Goal: Book appointment/travel/reservation

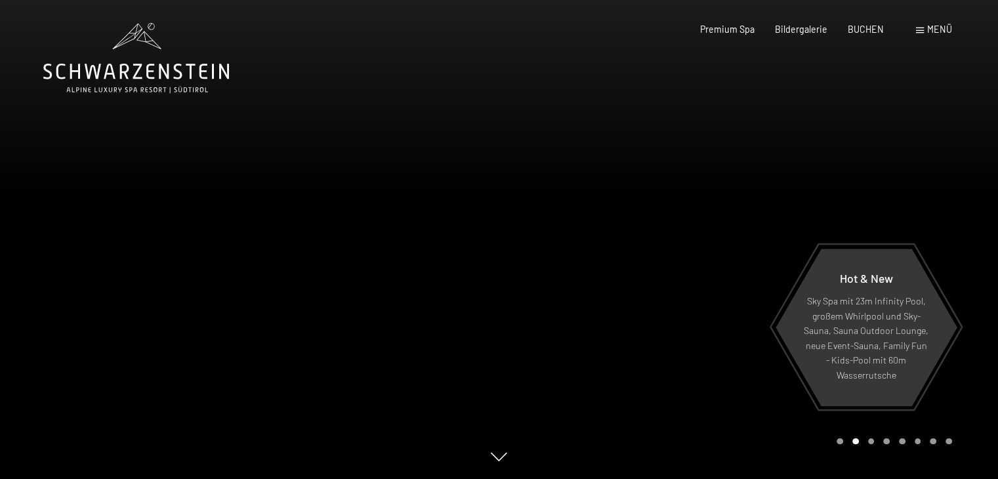
click at [920, 30] on span at bounding box center [920, 31] width 8 height 6
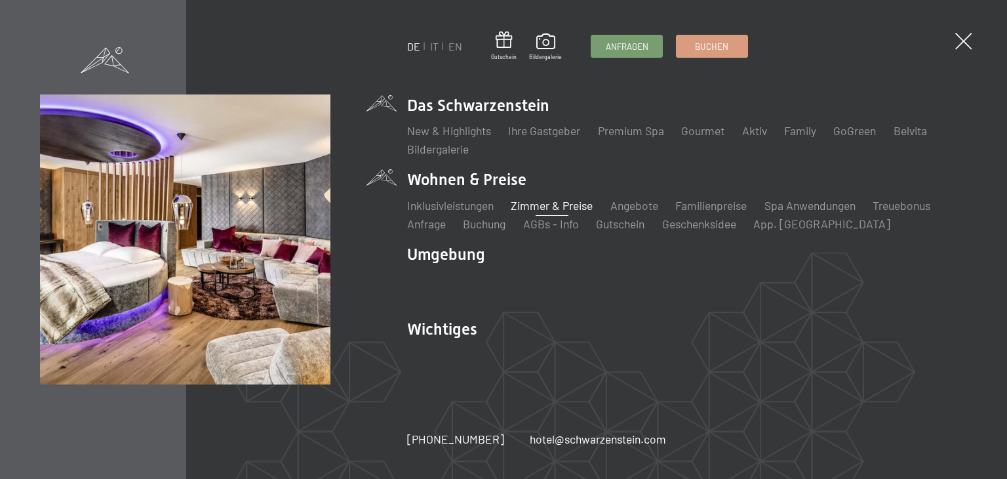
drag, startPoint x: 539, startPoint y: 207, endPoint x: 529, endPoint y: 206, distance: 9.9
click at [529, 206] on link "Zimmer & Preise" at bounding box center [552, 205] width 82 height 14
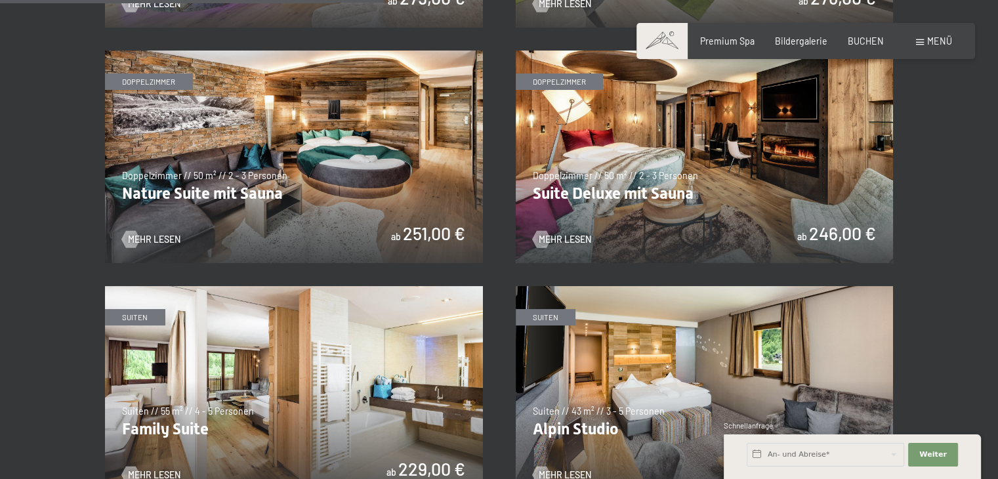
scroll to position [1417, 0]
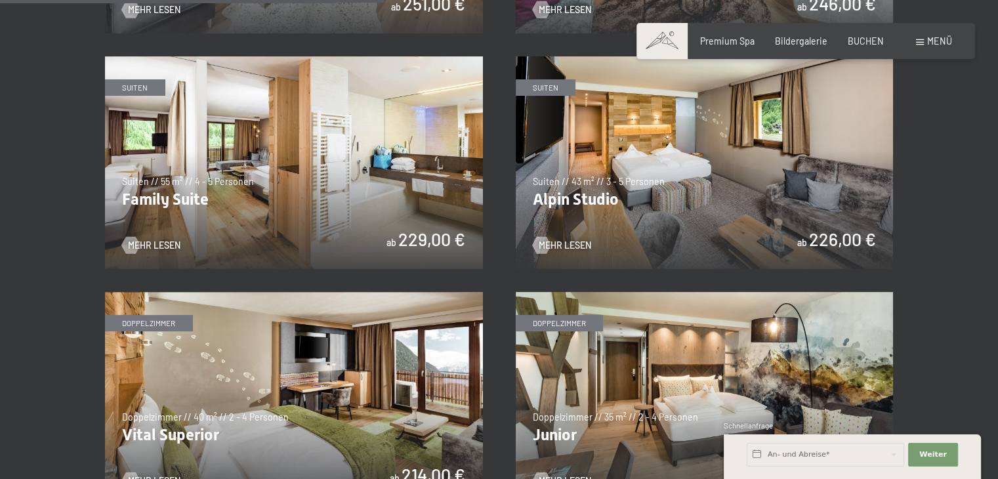
click at [855, 376] on img at bounding box center [705, 398] width 378 height 213
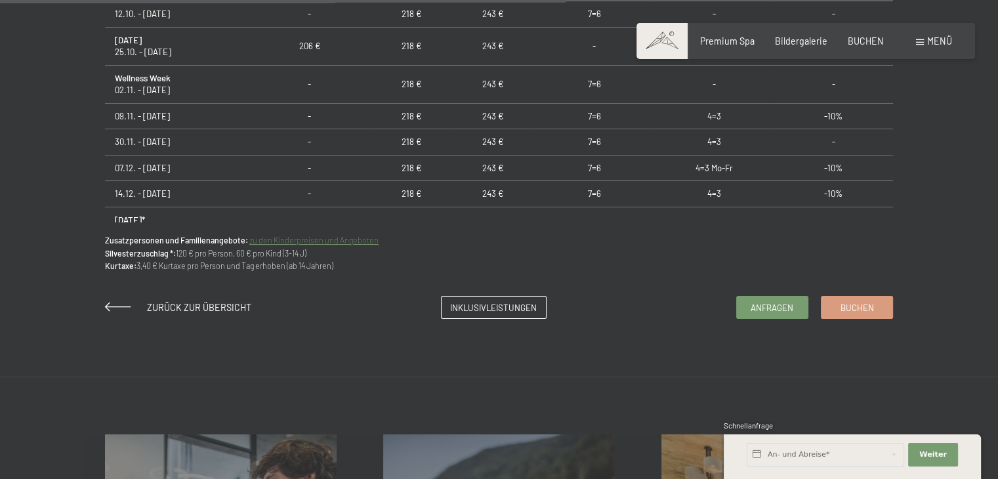
scroll to position [906, 0]
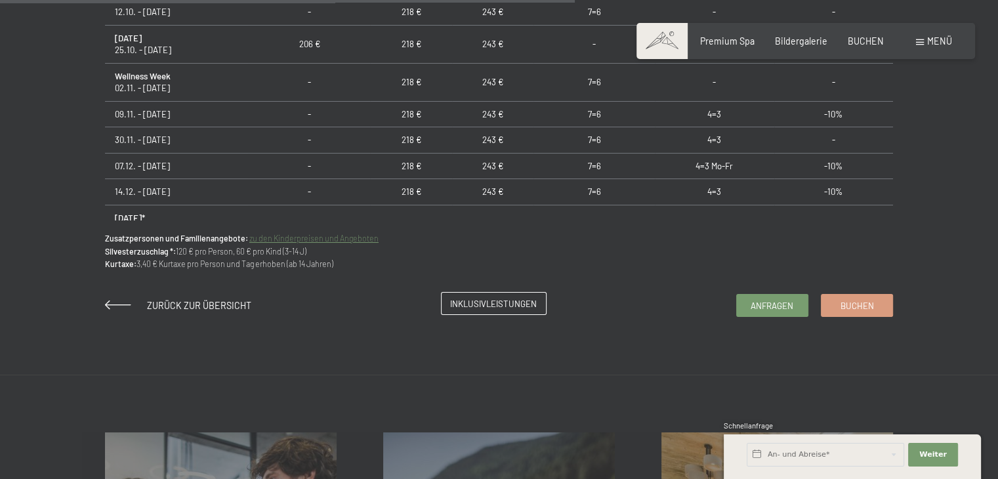
click at [493, 302] on span "Inklusivleistungen" at bounding box center [493, 304] width 87 height 12
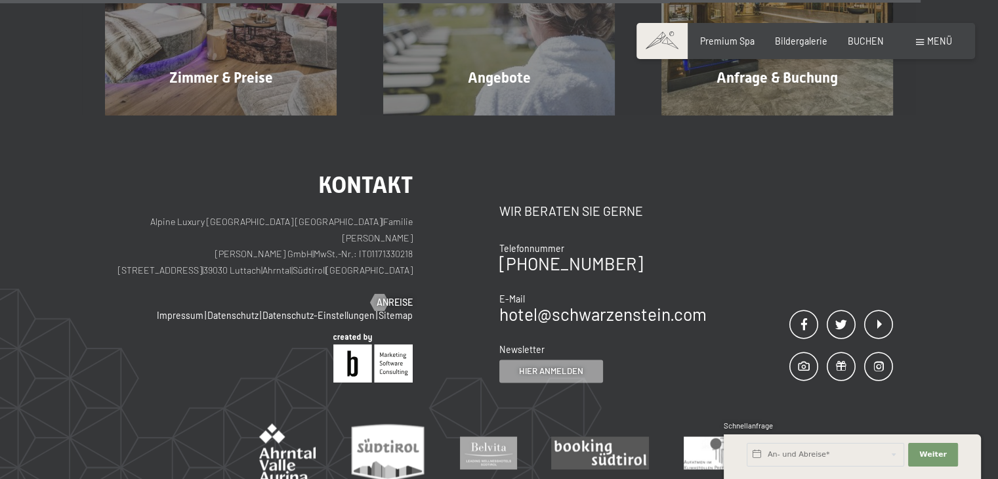
scroll to position [2109, 0]
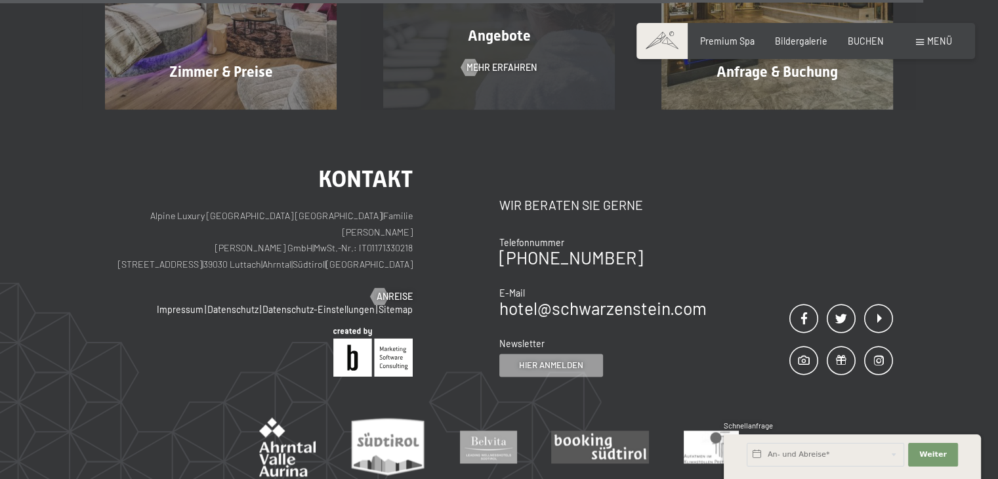
click at [507, 36] on span "Angebote" at bounding box center [499, 36] width 63 height 16
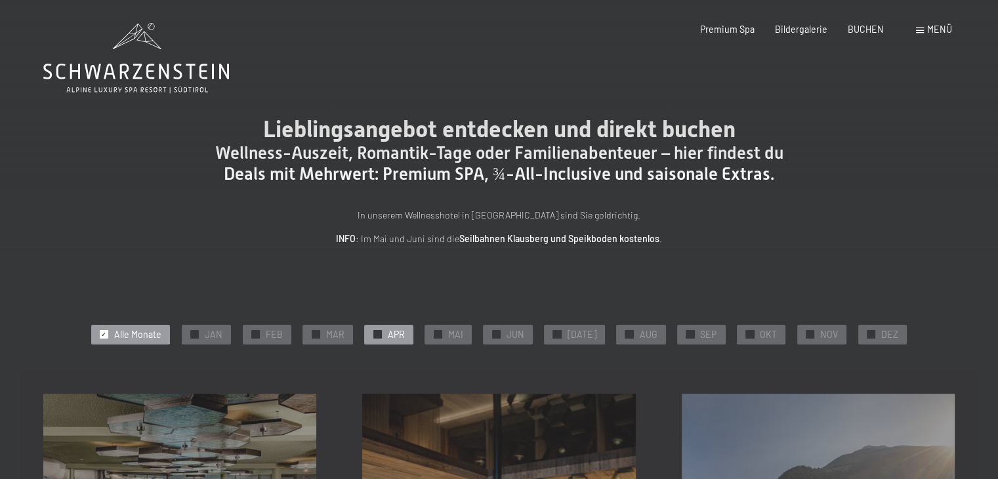
click at [382, 333] on div at bounding box center [377, 334] width 9 height 9
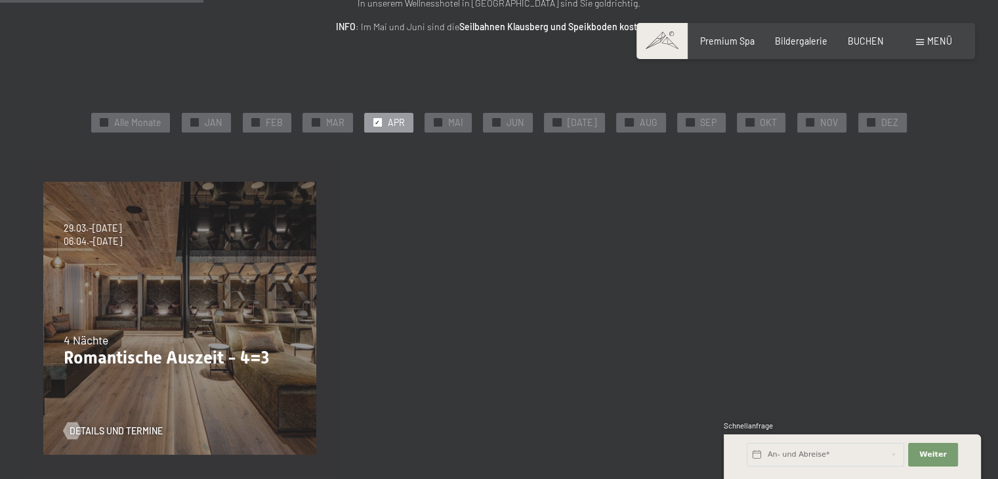
scroll to position [214, 0]
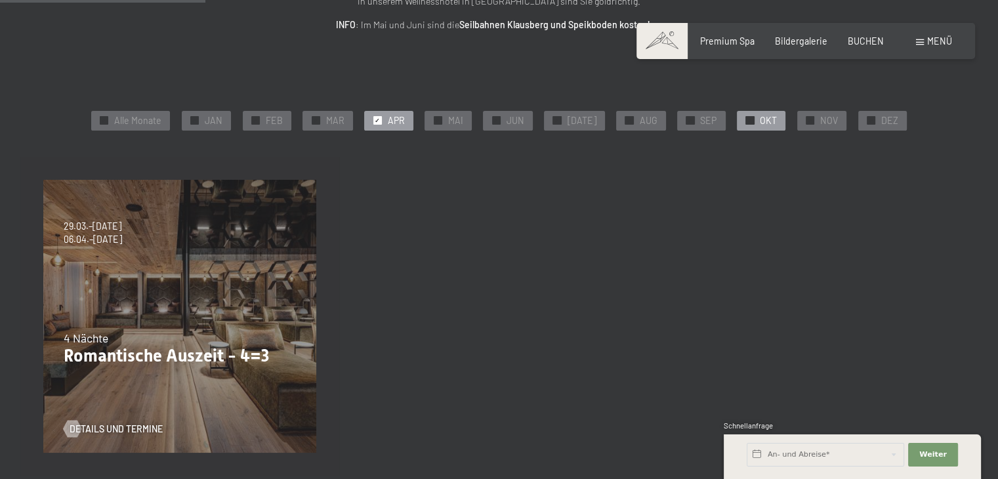
click at [750, 121] on div "✓ OKT" at bounding box center [761, 121] width 49 height 20
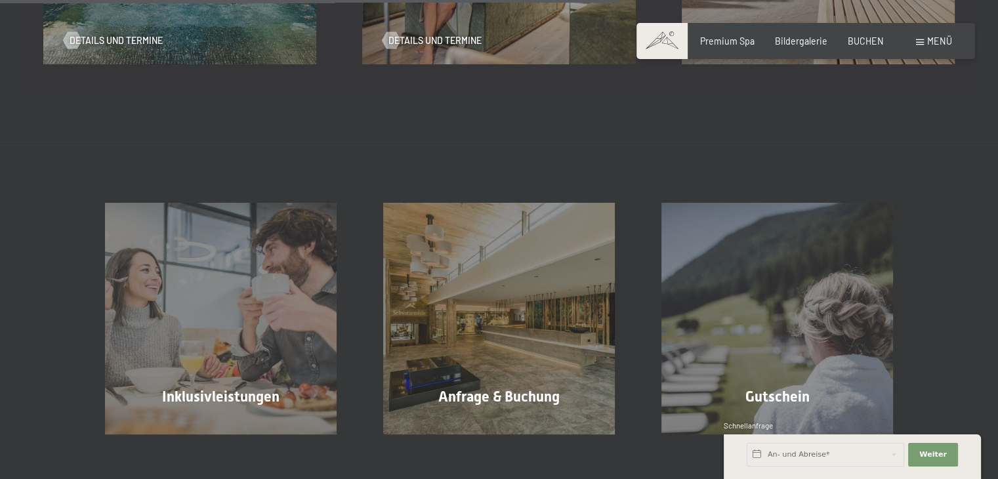
scroll to position [596, 0]
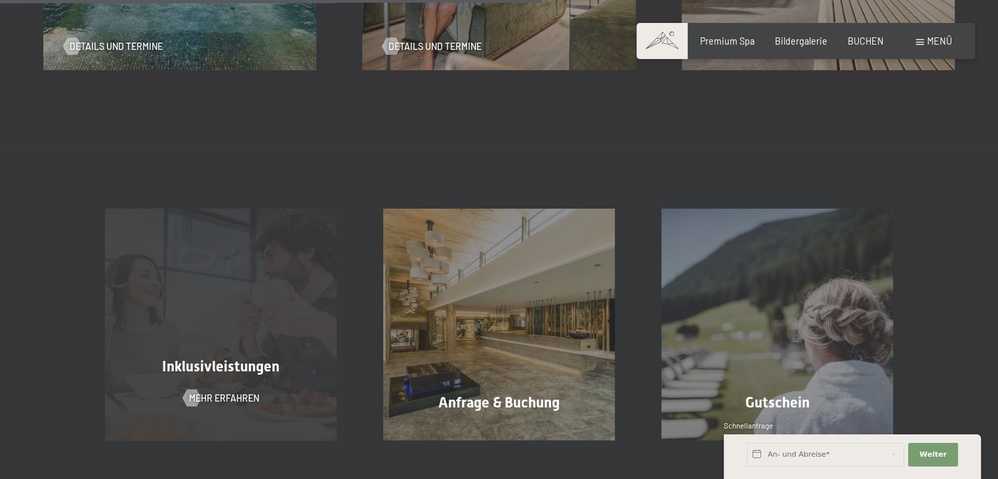
click at [237, 366] on span "Inklusivleistungen" at bounding box center [220, 366] width 117 height 16
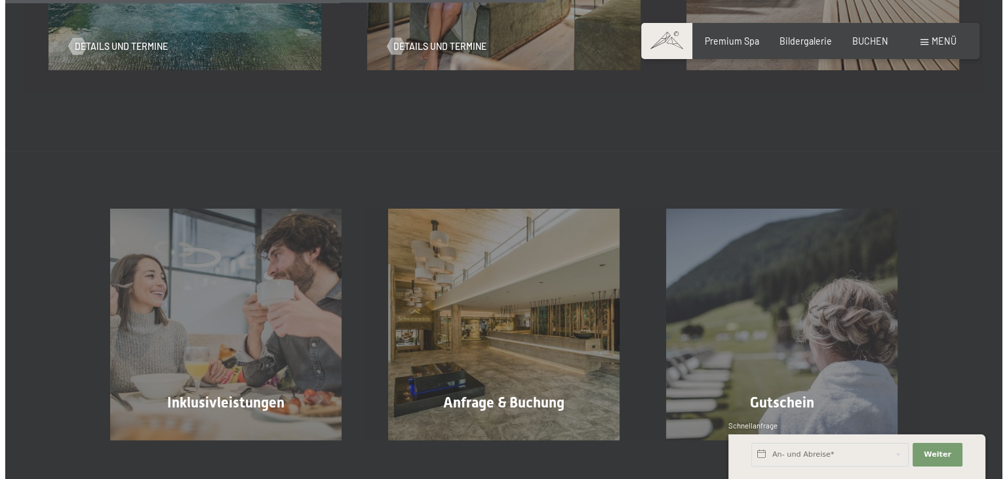
scroll to position [178, 0]
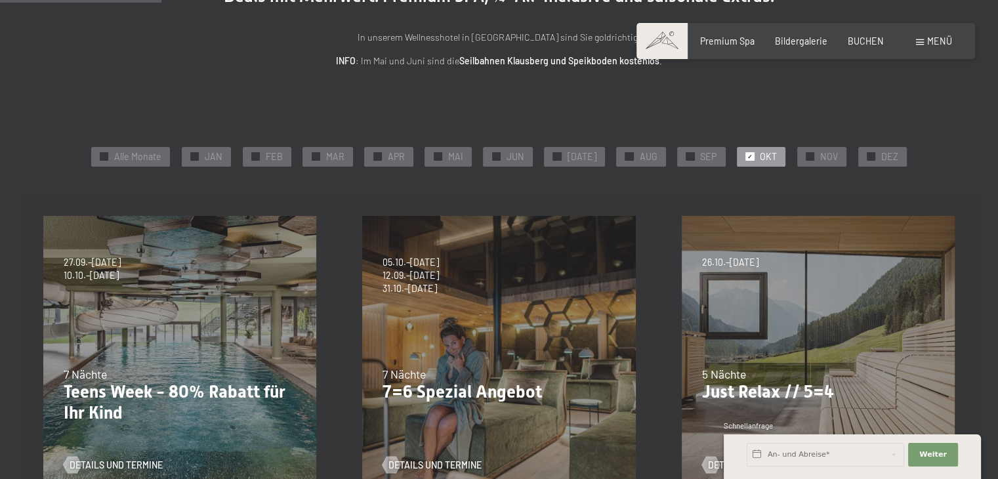
click at [923, 42] on div "Menü" at bounding box center [934, 41] width 36 height 13
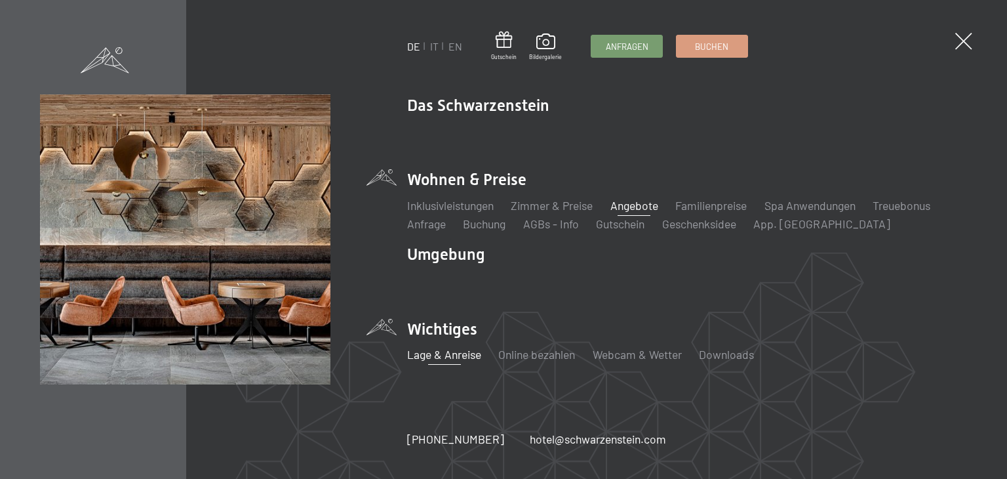
click at [456, 357] on link "Lage & Anreise" at bounding box center [444, 354] width 74 height 14
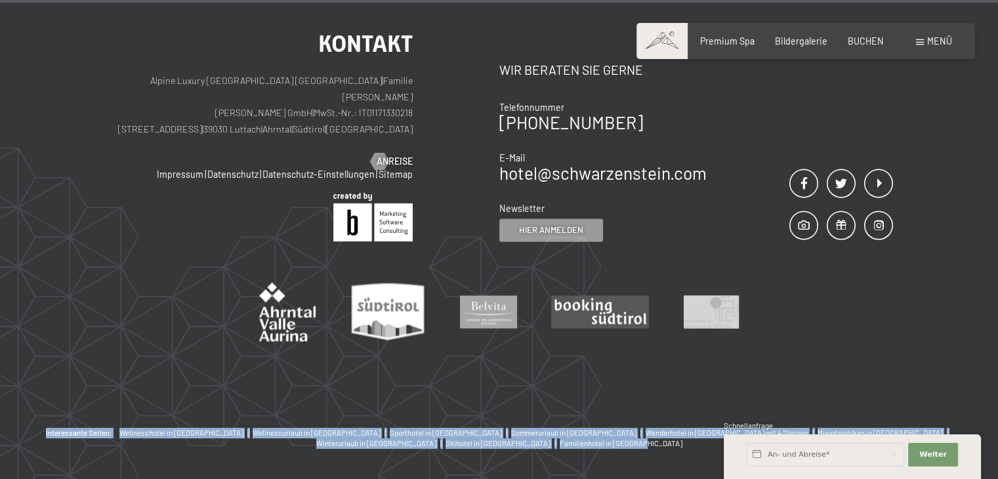
scroll to position [2280, 0]
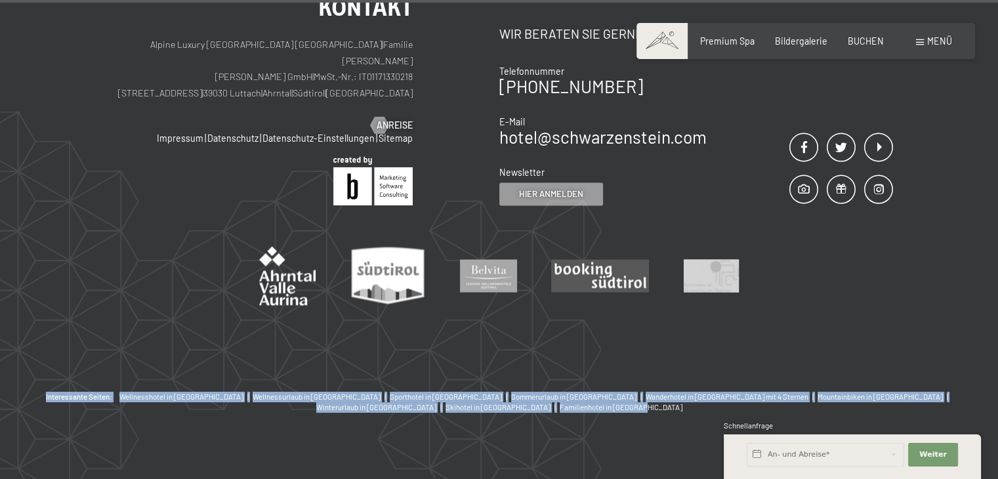
drag, startPoint x: 988, startPoint y: 419, endPoint x: 991, endPoint y: 499, distance: 80.1
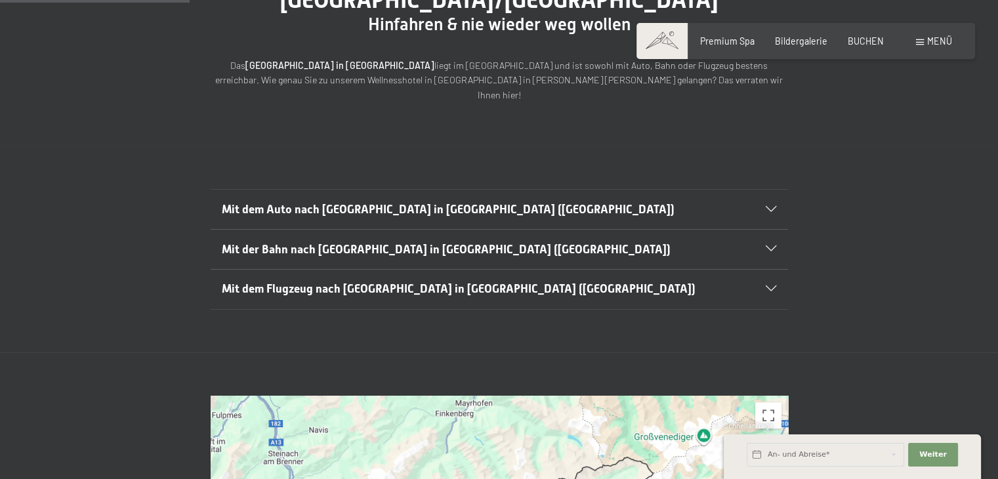
scroll to position [235, 0]
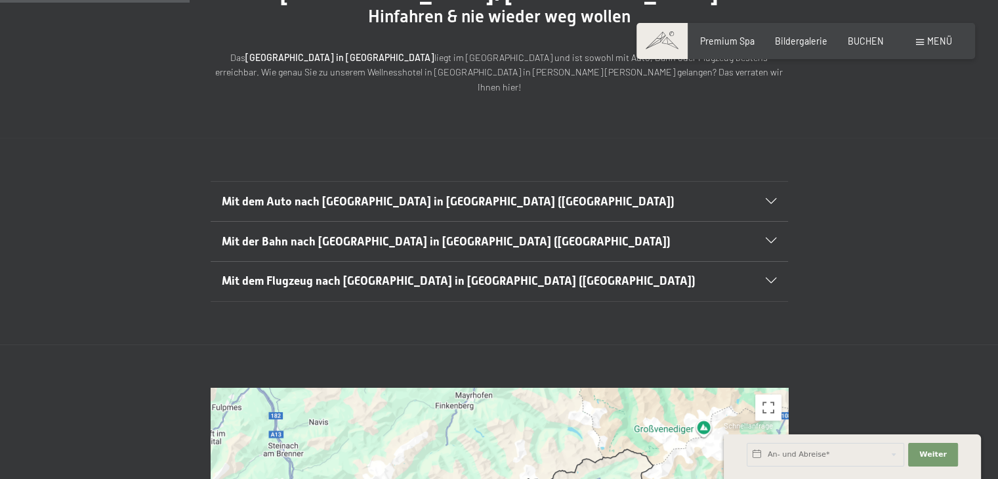
click at [769, 238] on icon at bounding box center [770, 241] width 10 height 6
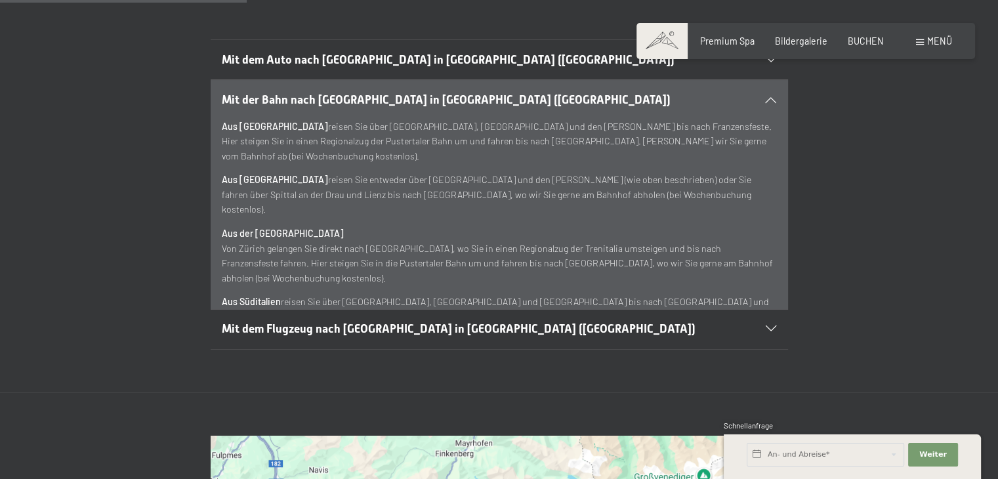
scroll to position [368, 0]
